Goal: Task Accomplishment & Management: Use online tool/utility

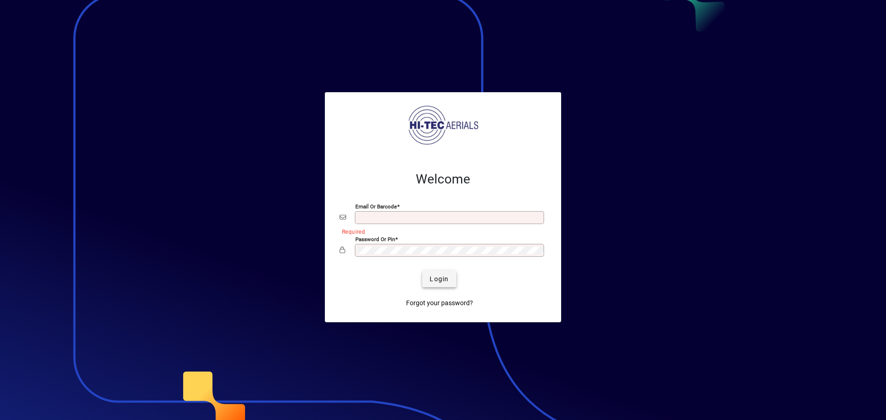
type input "**********"
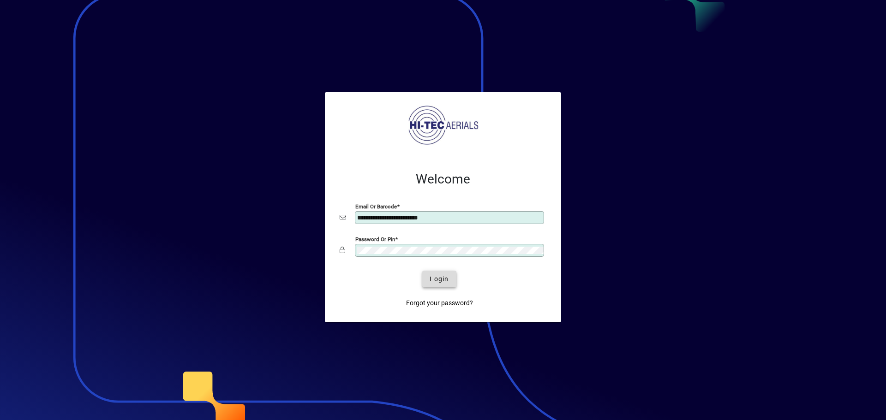
click at [440, 279] on span "Login" at bounding box center [439, 280] width 19 height 10
